Goal: Transaction & Acquisition: Purchase product/service

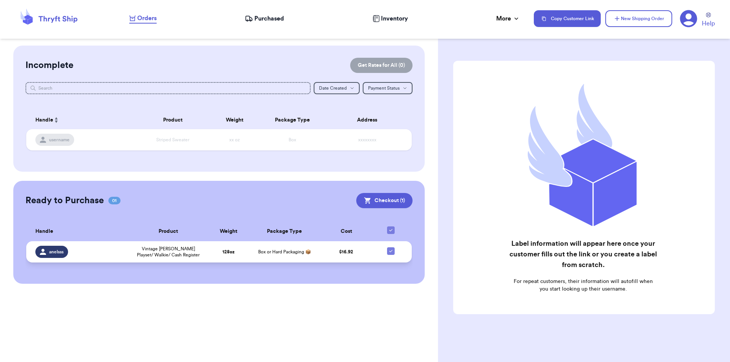
click at [215, 253] on td "128 oz" at bounding box center [228, 252] width 45 height 21
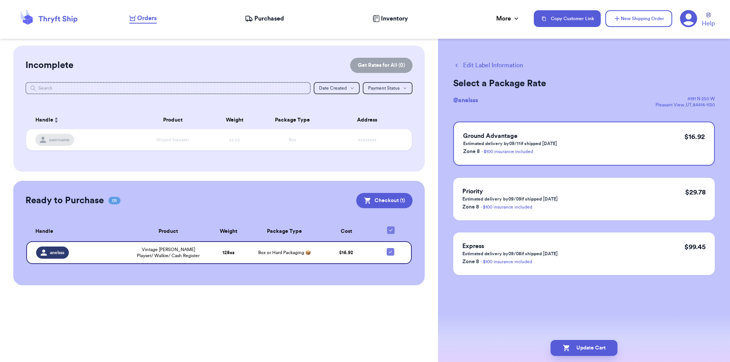
click at [471, 66] on button "Edit Label Information" at bounding box center [488, 65] width 70 height 9
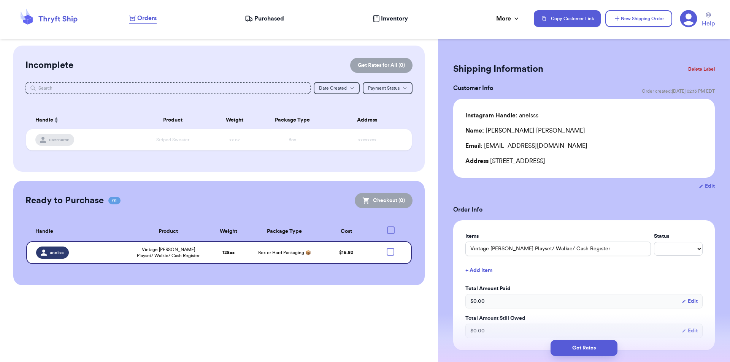
checkbox input "true"
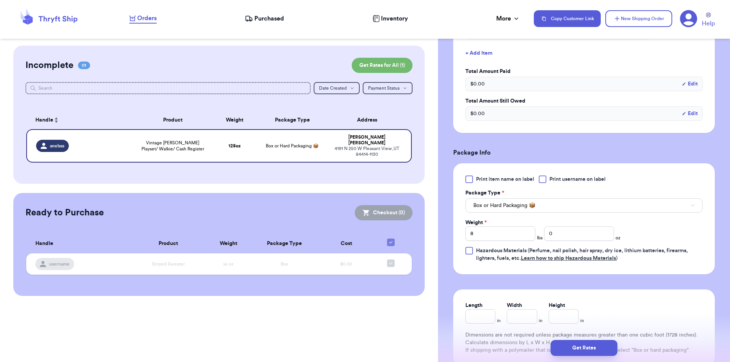
scroll to position [228, 0]
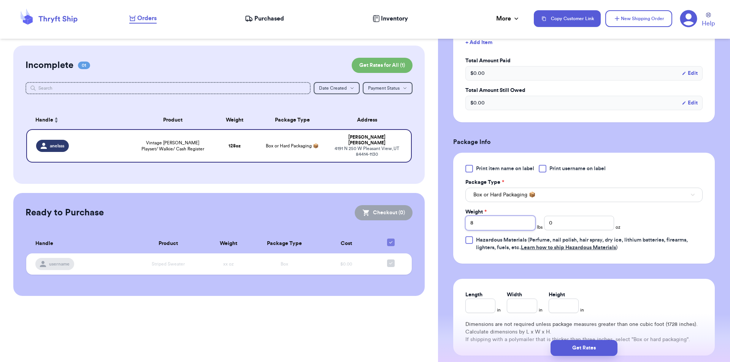
drag, startPoint x: 473, startPoint y: 221, endPoint x: 466, endPoint y: 221, distance: 6.5
click at [466, 221] on input "8" at bounding box center [501, 223] width 70 height 14
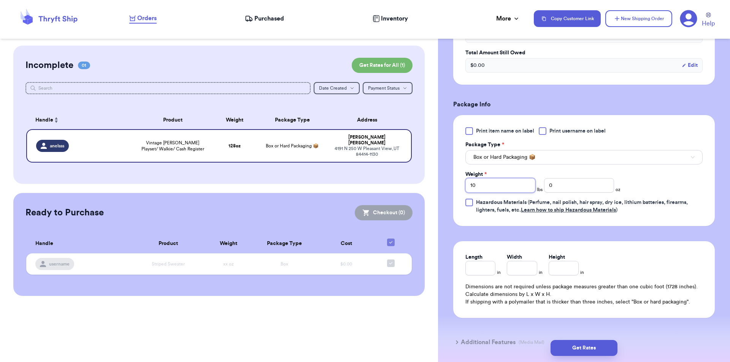
scroll to position [266, 0]
type input "10"
click at [599, 351] on button "Get Rates" at bounding box center [584, 348] width 67 height 16
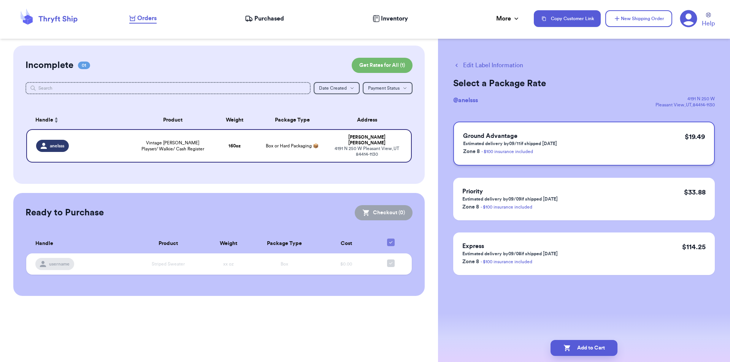
click at [676, 143] on div "Ground Advantage Estimated delivery by 09/11 if shipped [DATE] Zone 8 - $100 in…" at bounding box center [584, 144] width 262 height 44
click at [588, 349] on button "Add to Cart" at bounding box center [584, 348] width 67 height 16
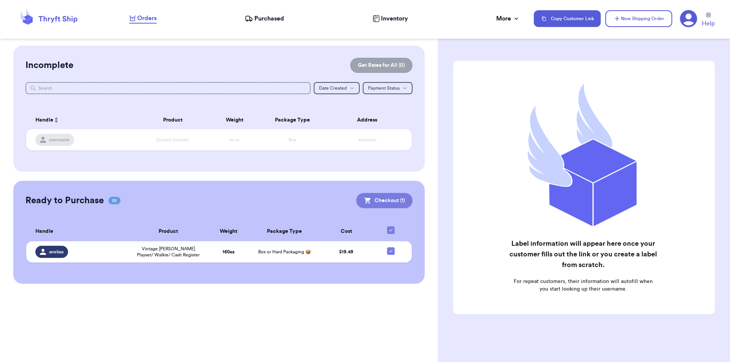
click at [394, 197] on button "Checkout ( 1 )" at bounding box center [384, 200] width 56 height 15
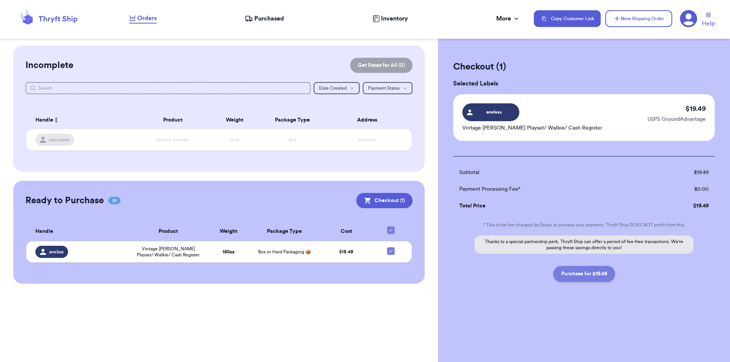
click at [589, 275] on button "Purchase for $19.49" at bounding box center [584, 274] width 62 height 16
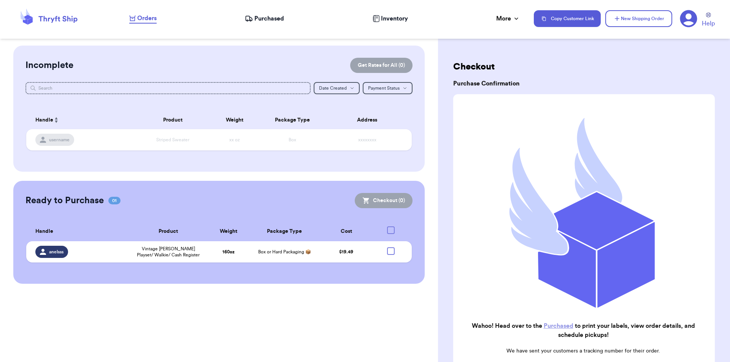
checkbox input "true"
click at [274, 21] on span "Purchased" at bounding box center [269, 18] width 30 height 9
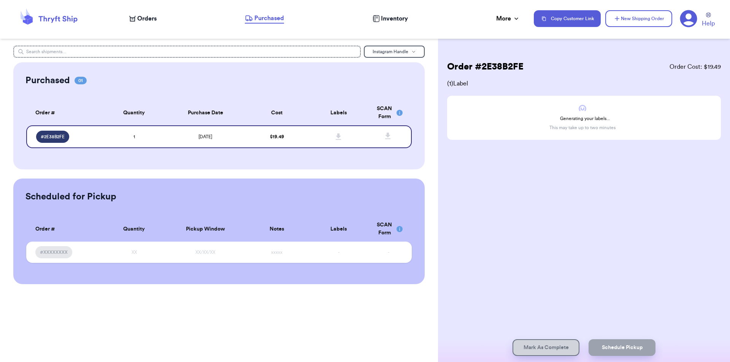
click at [149, 22] on span "Orders" at bounding box center [146, 18] width 19 height 9
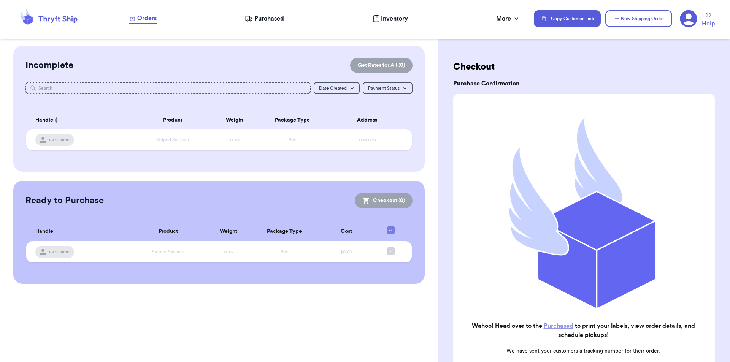
click at [270, 24] on nav "Orders Purchased Inventory More Stats Completed Orders Copy Customer Link New S…" at bounding box center [426, 18] width 609 height 25
click at [271, 17] on span "Purchased" at bounding box center [269, 18] width 30 height 9
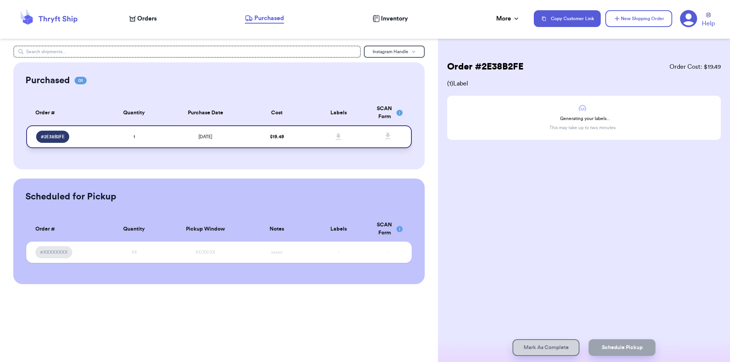
click at [317, 140] on td at bounding box center [339, 137] width 62 height 23
click at [154, 22] on span "Orders" at bounding box center [146, 18] width 19 height 9
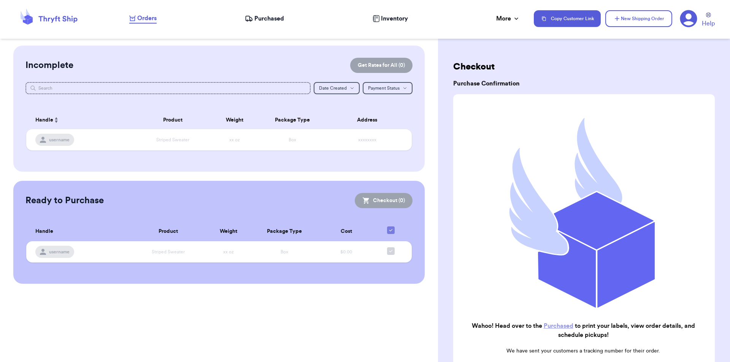
click at [402, 25] on nav "Orders Purchased Inventory More Stats Completed Orders Copy Customer Link New S…" at bounding box center [426, 18] width 609 height 25
click at [404, 17] on span "Inventory" at bounding box center [394, 18] width 27 height 9
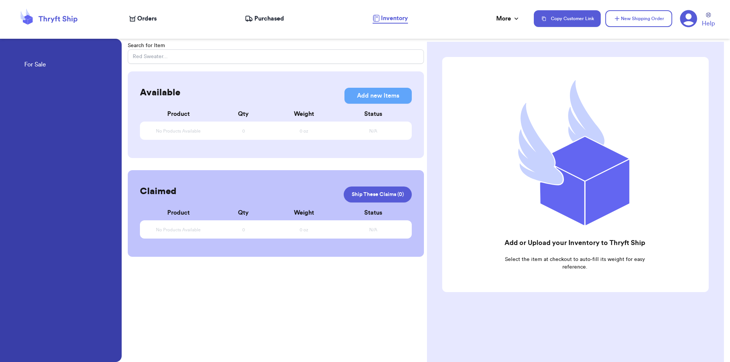
click at [257, 19] on span "Purchased" at bounding box center [269, 18] width 30 height 9
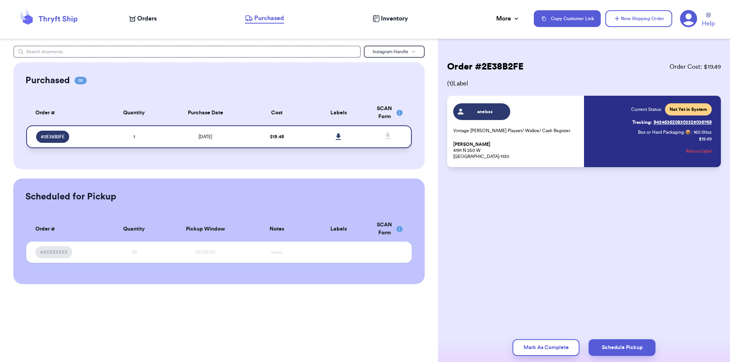
click at [341, 136] on icon at bounding box center [339, 136] width 6 height 7
